Goal: Information Seeking & Learning: Learn about a topic

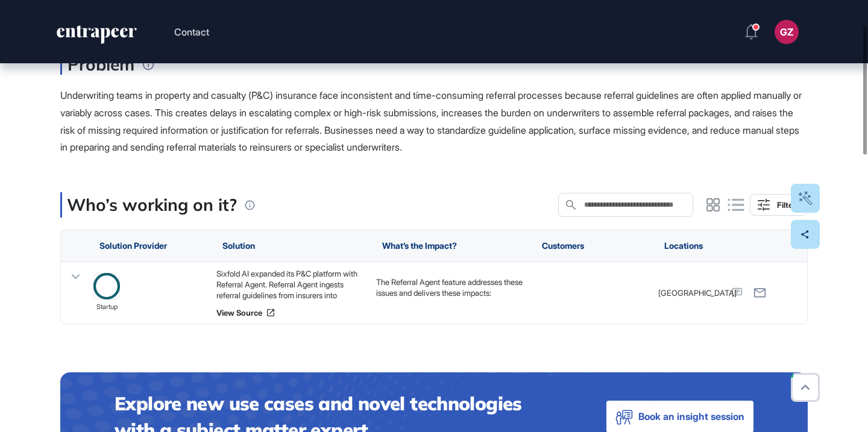
scroll to position [304, 0]
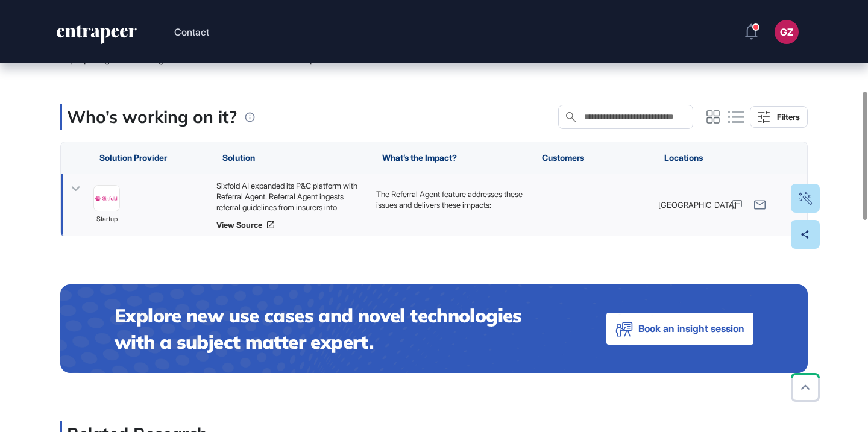
click at [324, 200] on div "Sixfold AI expanded its P&C platform with Referral Agent. Referral Agent ingest…" at bounding box center [290, 196] width 148 height 33
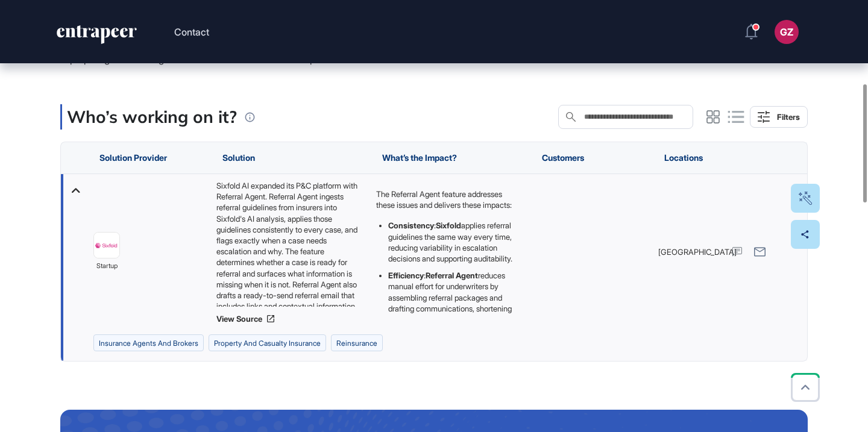
scroll to position [71, 0]
click at [328, 107] on div "Who’s working on it? Search in Who’s working on it? Filters" at bounding box center [434, 116] width 748 height 25
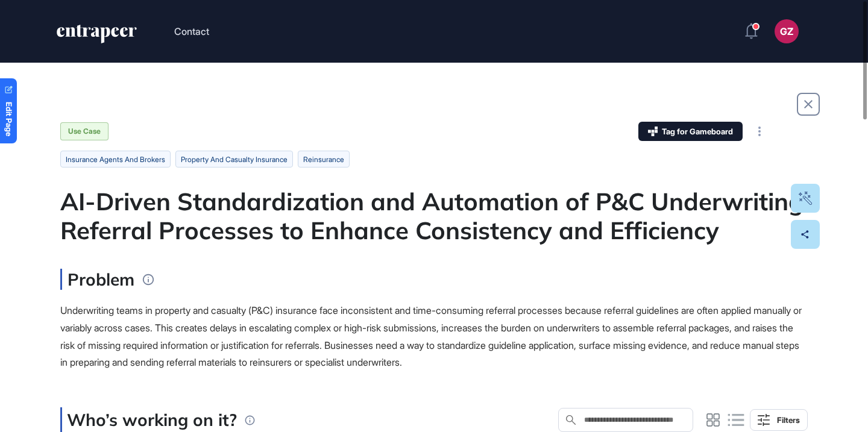
click at [418, 205] on div "AI-Driven Standardization and Automation of P&C Underwriting Referral Processes…" at bounding box center [434, 216] width 748 height 58
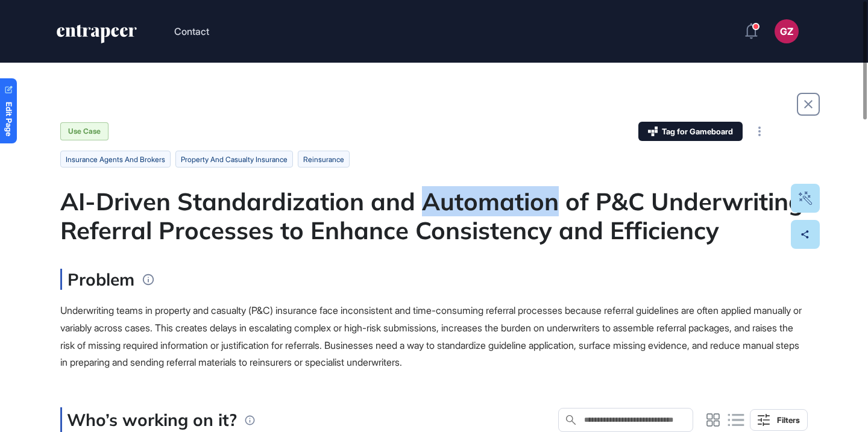
click at [418, 205] on div "AI-Driven Standardization and Automation of P&C Underwriting Referral Processes…" at bounding box center [434, 216] width 748 height 58
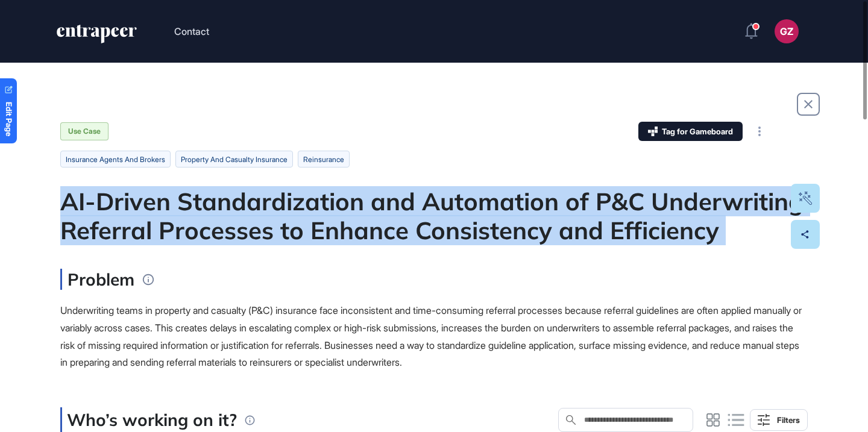
click at [418, 205] on div "AI-Driven Standardization and Automation of P&C Underwriting Referral Processes…" at bounding box center [434, 216] width 748 height 58
copy div "AI-Driven Standardization and Automation of P&C Underwriting Referral Processes…"
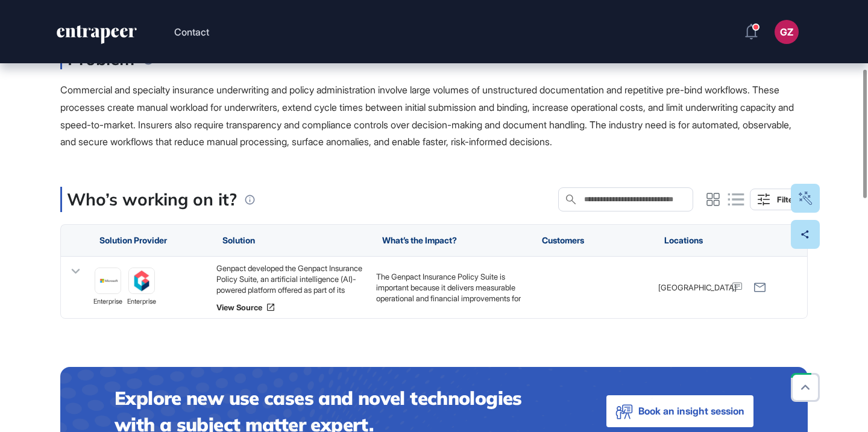
scroll to position [230, 0]
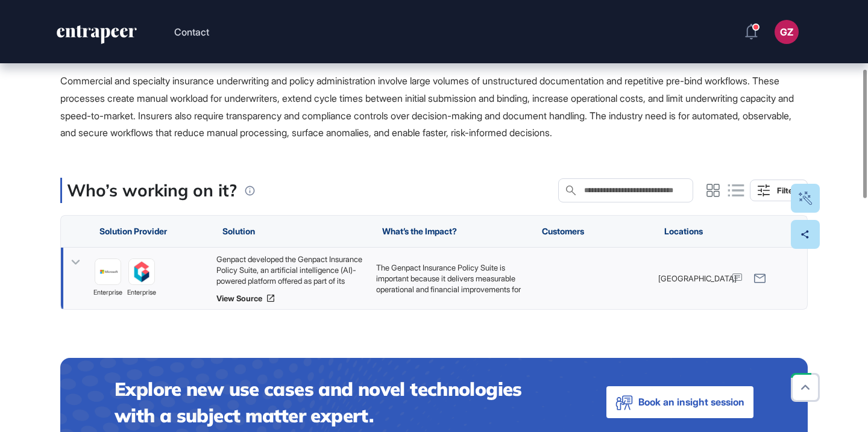
click at [317, 268] on div "Genpact developed the Genpact Insurance Policy Suite, an artificial intelligenc…" at bounding box center [290, 270] width 148 height 33
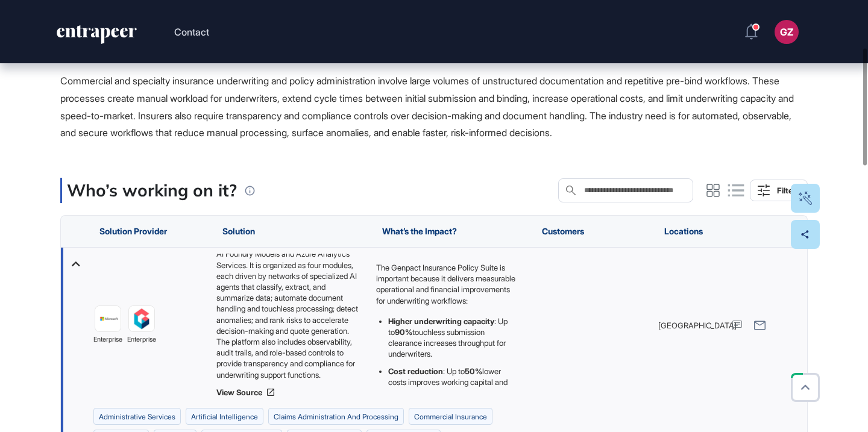
scroll to position [0, 0]
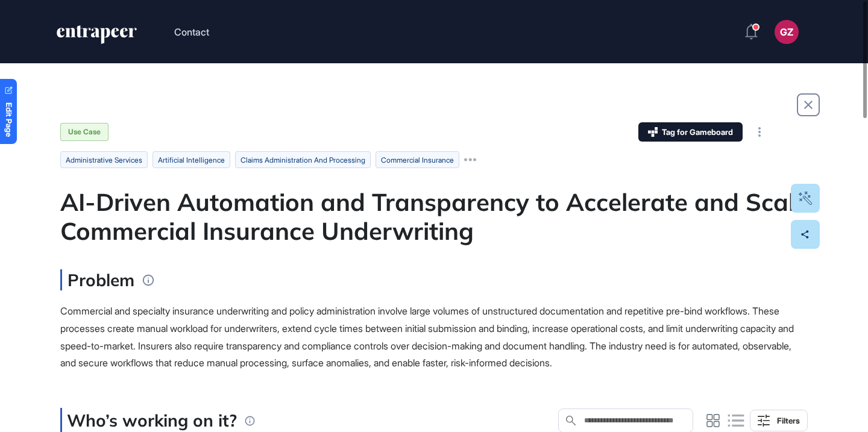
click at [355, 209] on div "AI-Driven Automation and Transparency to Accelerate and Scale Commercial Insura…" at bounding box center [434, 217] width 748 height 58
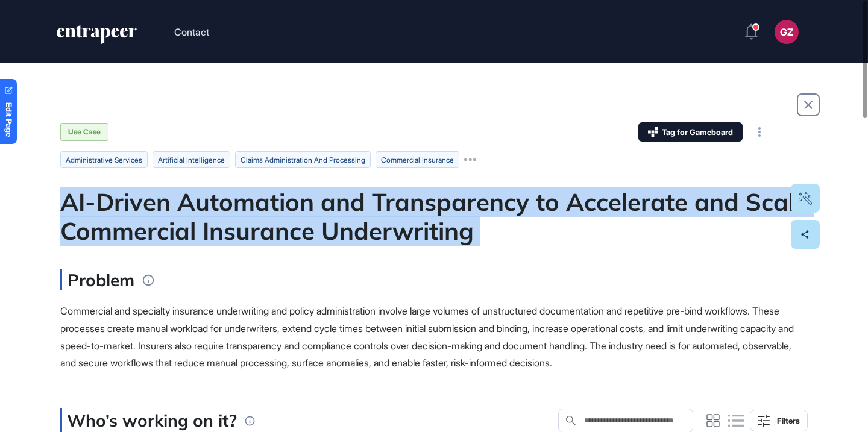
click at [355, 209] on div "AI-Driven Automation and Transparency to Accelerate and Scale Commercial Insura…" at bounding box center [434, 217] width 748 height 58
copy div "AI-Driven Automation and Transparency to Accelerate and Scale Commercial Insura…"
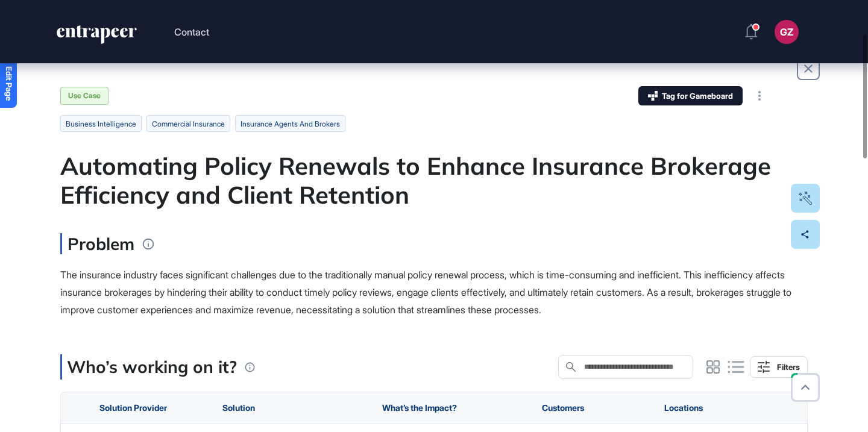
scroll to position [129, 0]
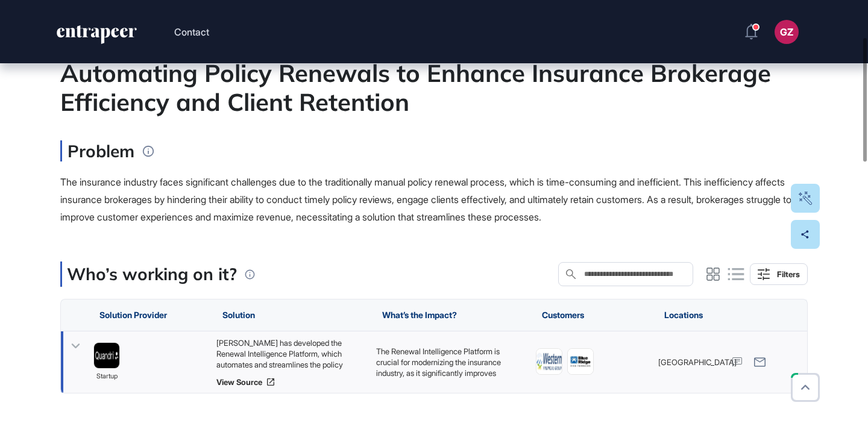
click at [324, 352] on div "Quandri has developed the Renewal Intelligence Platform, which automates and st…" at bounding box center [290, 354] width 148 height 33
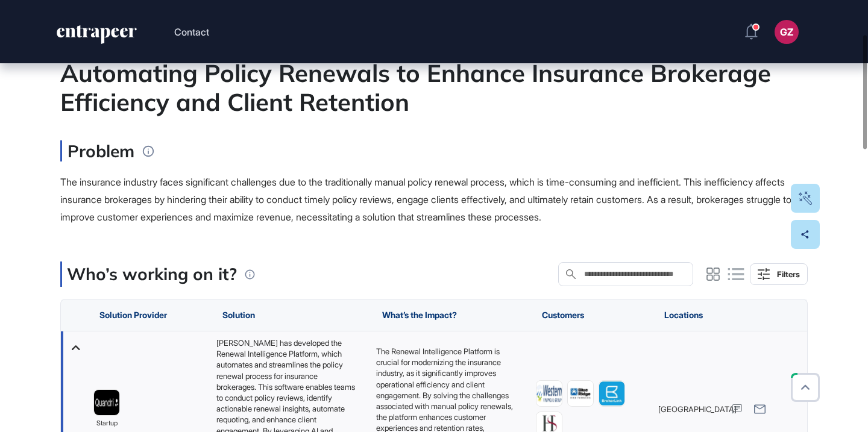
scroll to position [51, 0]
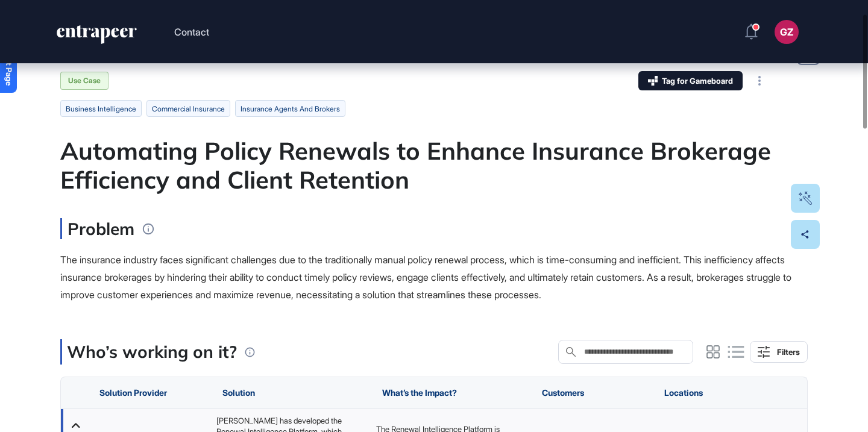
click at [345, 181] on div "Automating Policy Renewals to Enhance Insurance Brokerage Efficiency and Client…" at bounding box center [434, 165] width 748 height 58
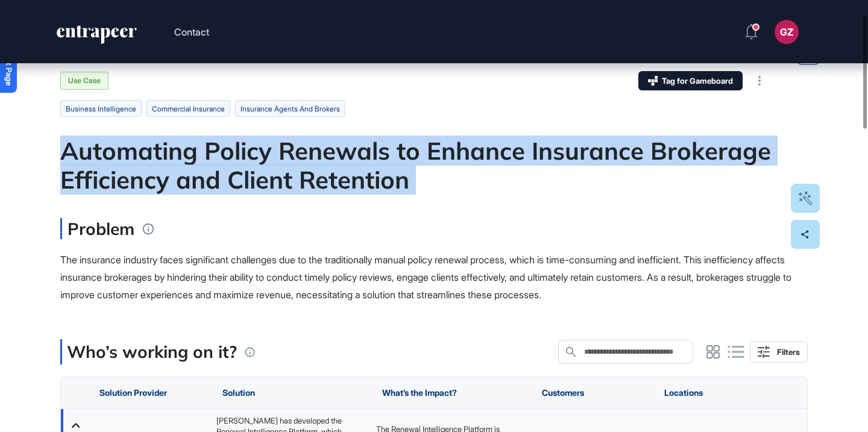
click at [345, 181] on div "Automating Policy Renewals to Enhance Insurance Brokerage Efficiency and Client…" at bounding box center [434, 165] width 748 height 58
copy div "Automating Policy Renewals to Enhance Insurance Brokerage Efficiency and Client…"
